Goal: Check status: Check status

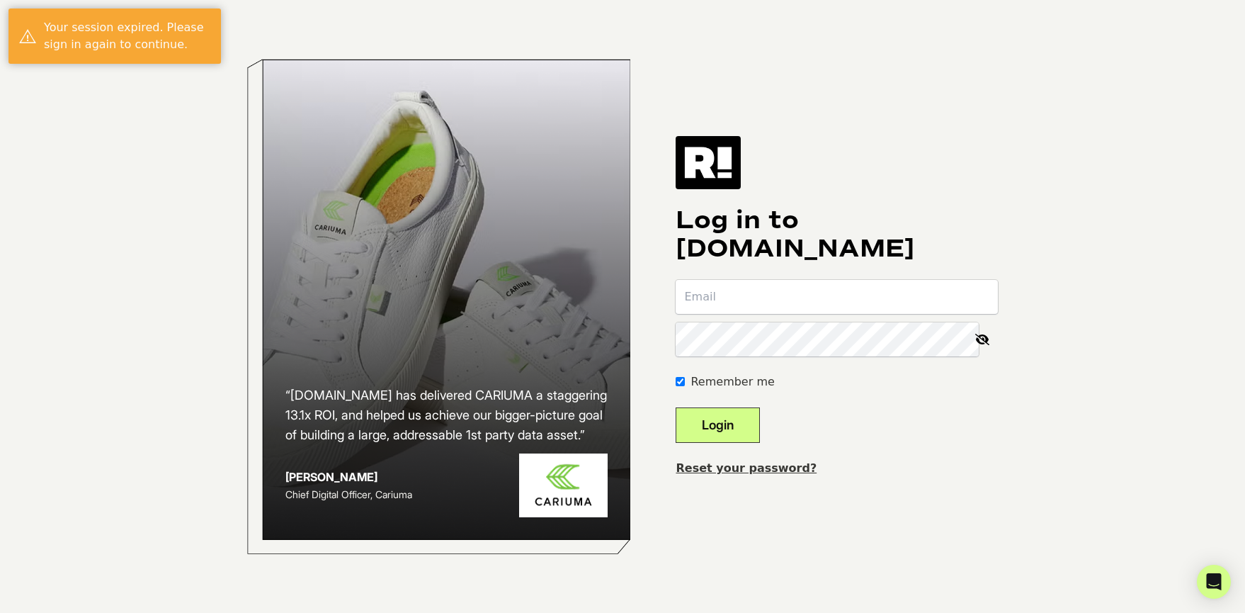
type input "[EMAIL_ADDRESS][DOMAIN_NAME]"
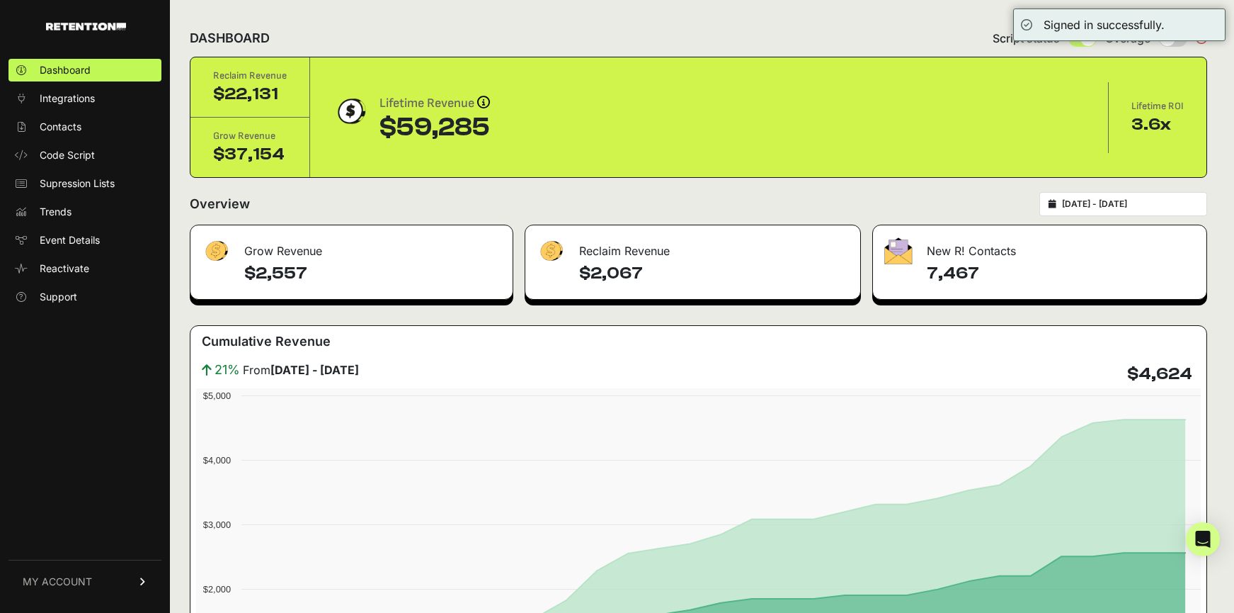
click at [1118, 210] on div "[DATE] - [DATE]" at bounding box center [1124, 204] width 168 height 24
click at [1120, 205] on input "[DATE] - [DATE]" at bounding box center [1130, 203] width 136 height 11
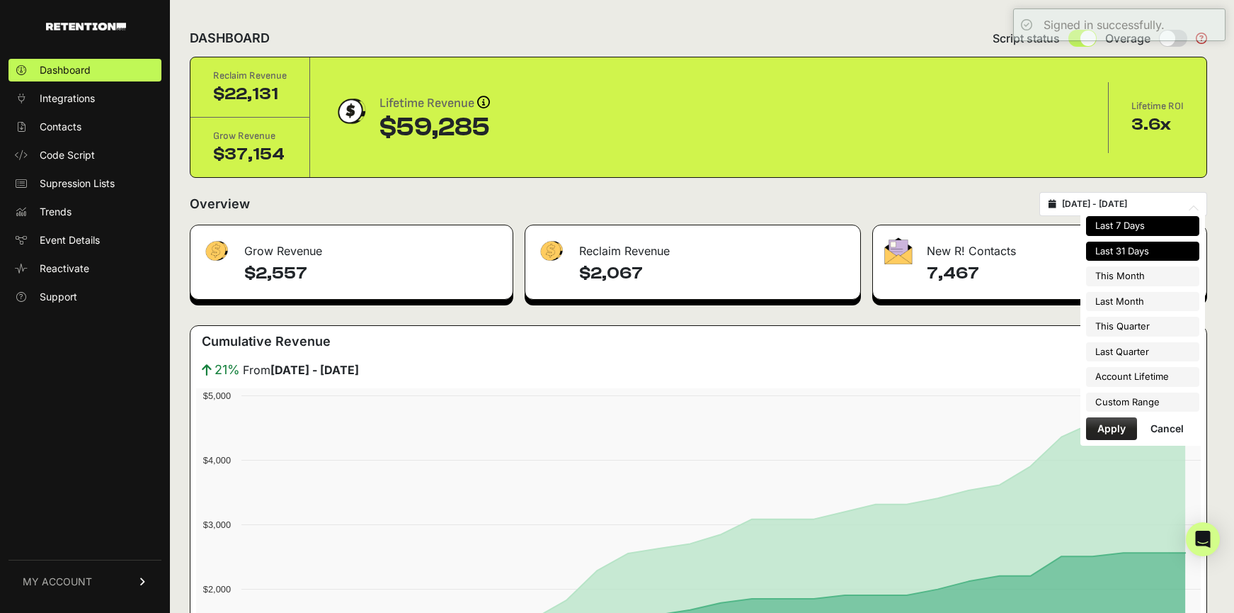
click at [1117, 226] on li "Last 7 Days" at bounding box center [1142, 226] width 113 height 20
type input "[DATE] - [DATE]"
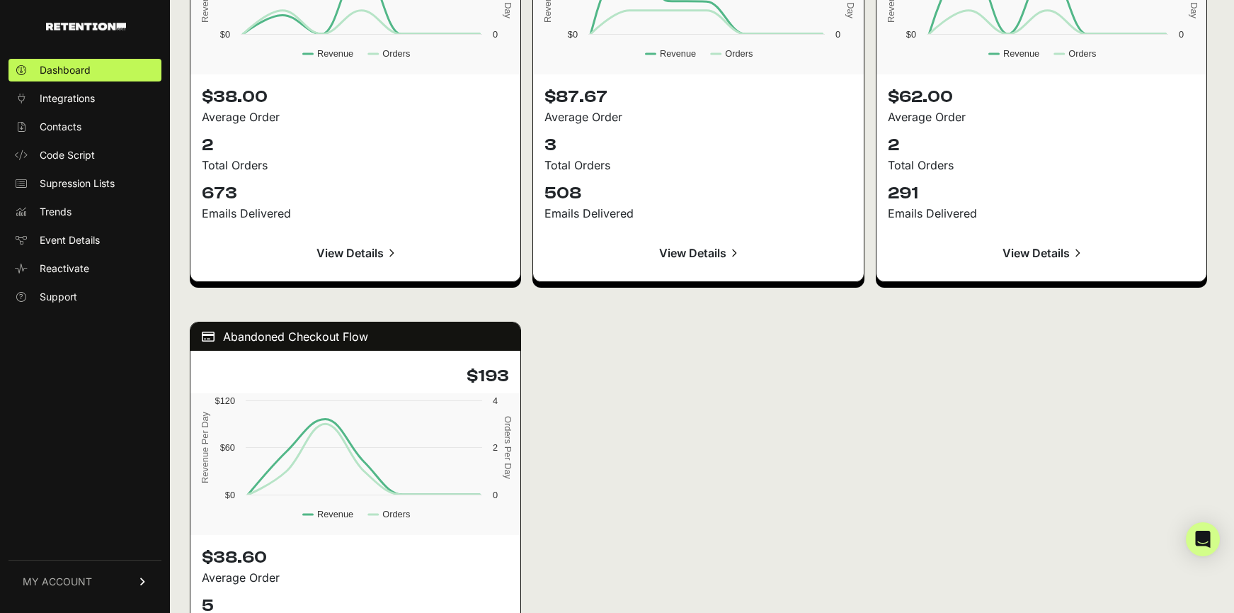
scroll to position [2156, 0]
